Goal: Check status: Check status

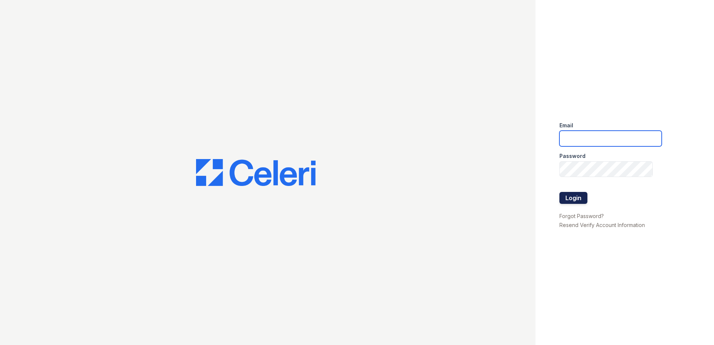
type input "[EMAIL_ADDRESS][DOMAIN_NAME]"
click at [580, 192] on button "Login" at bounding box center [574, 198] width 28 height 12
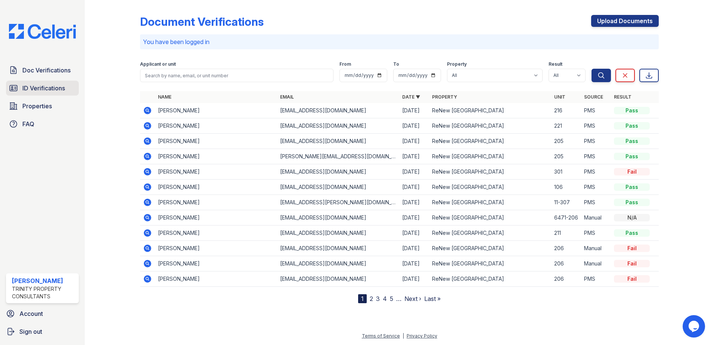
click at [61, 90] on span "ID Verifications" at bounding box center [43, 88] width 43 height 9
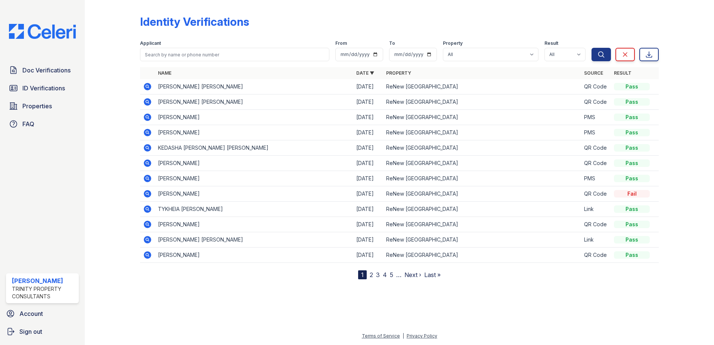
click at [371, 273] on link "2" at bounding box center [371, 274] width 3 height 7
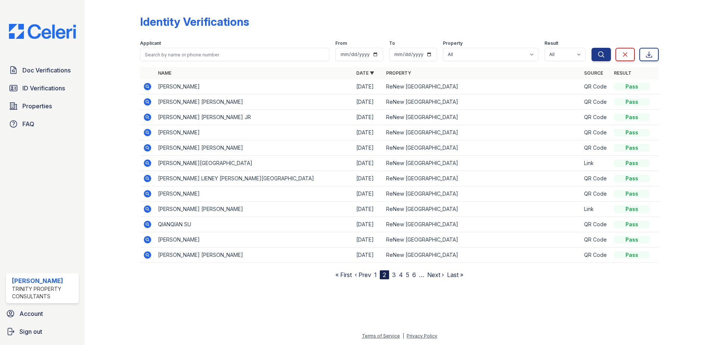
click at [395, 278] on link "3" at bounding box center [394, 274] width 4 height 7
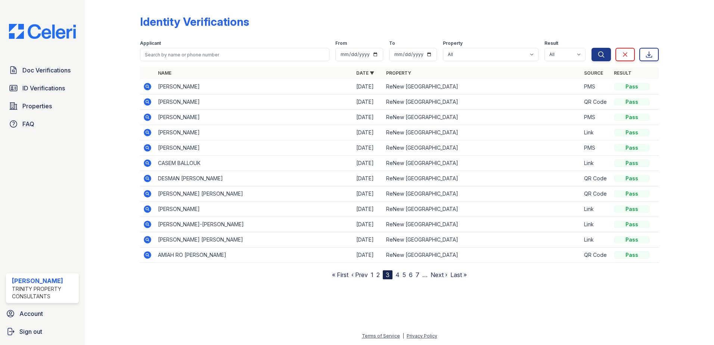
click at [374, 276] on link "1" at bounding box center [372, 274] width 3 height 7
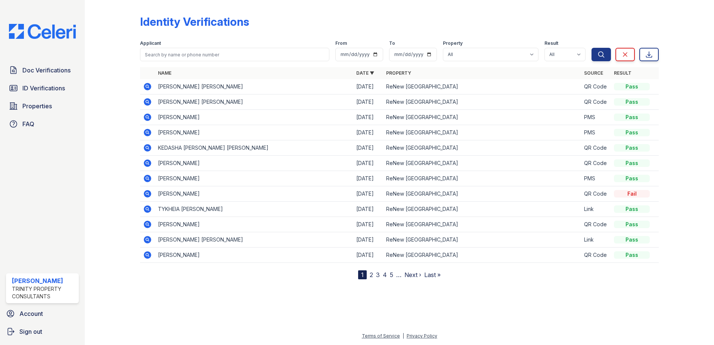
click at [372, 275] on link "2" at bounding box center [371, 274] width 3 height 7
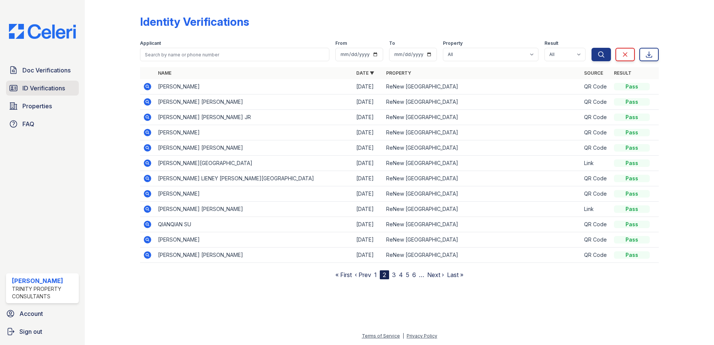
click at [42, 94] on link "ID Verifications" at bounding box center [42, 88] width 73 height 15
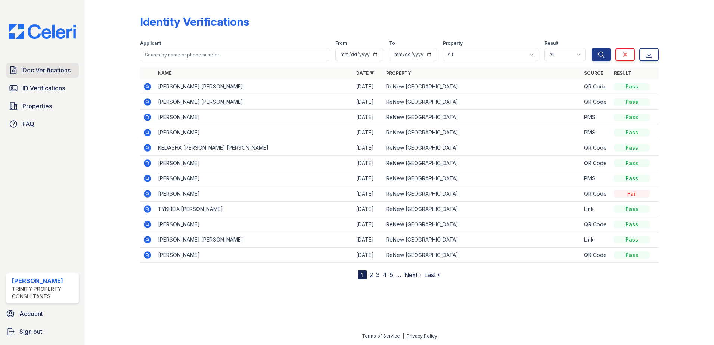
click at [41, 69] on span "Doc Verifications" at bounding box center [46, 70] width 48 height 9
